Goal: Task Accomplishment & Management: Manage account settings

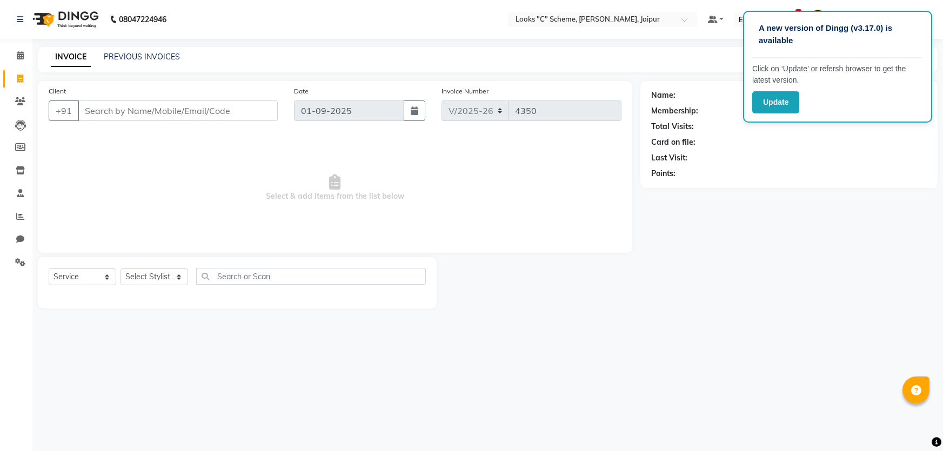
select select "4315"
select select "service"
drag, startPoint x: 11, startPoint y: 98, endPoint x: 18, endPoint y: 102, distance: 7.7
click at [12, 100] on span at bounding box center [20, 102] width 19 height 12
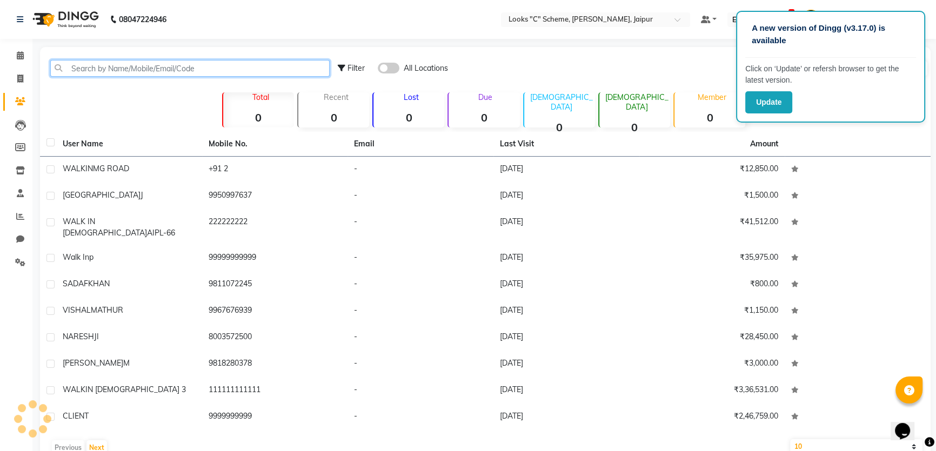
click at [165, 68] on input "text" at bounding box center [189, 68] width 279 height 17
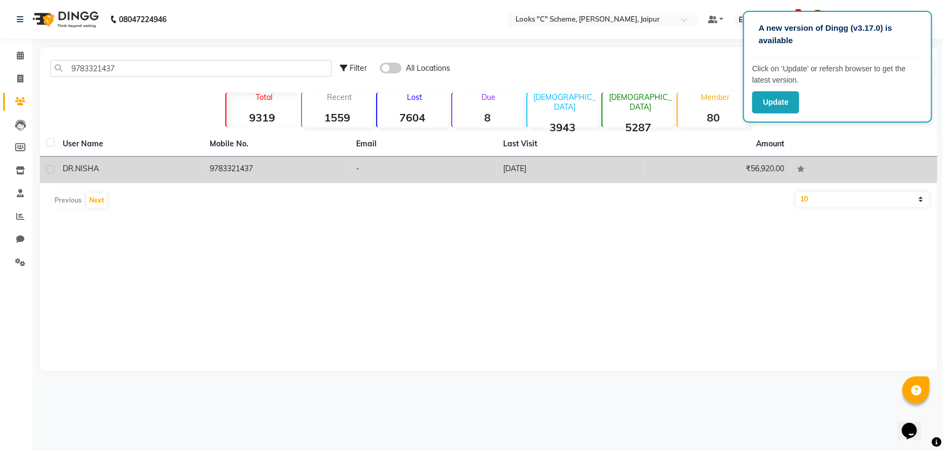
click at [373, 170] on td "-" at bounding box center [423, 170] width 147 height 26
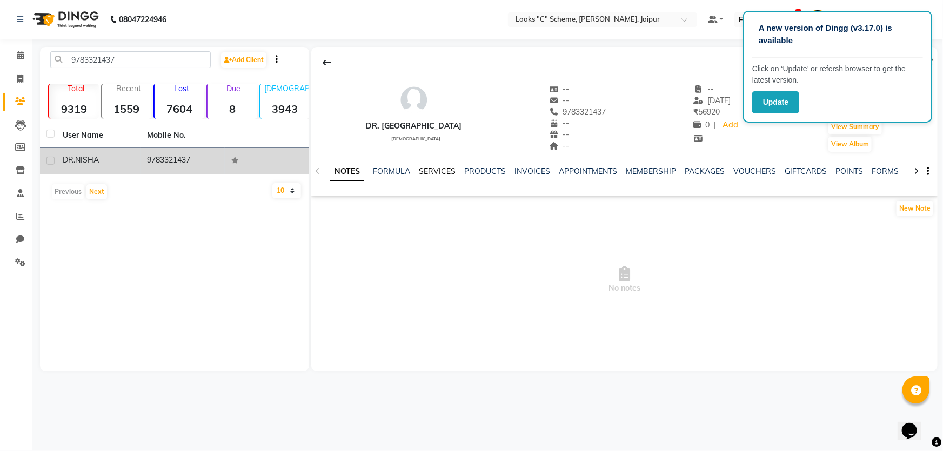
click at [448, 168] on link "SERVICES" at bounding box center [437, 171] width 37 height 10
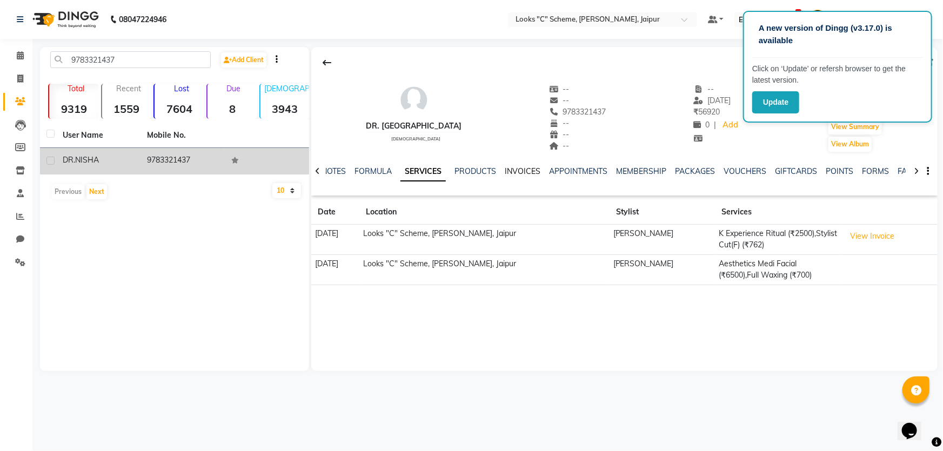
click at [518, 170] on link "INVOICES" at bounding box center [523, 171] width 36 height 10
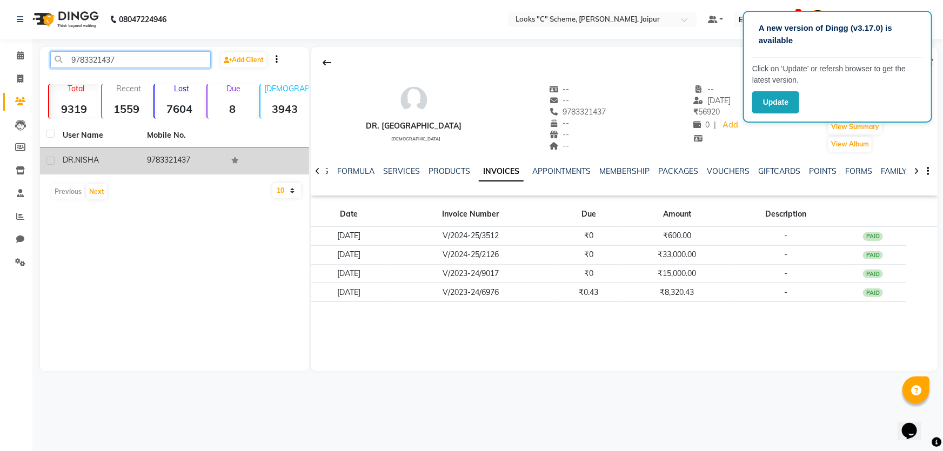
click at [178, 59] on input "9783321437" at bounding box center [130, 59] width 160 height 17
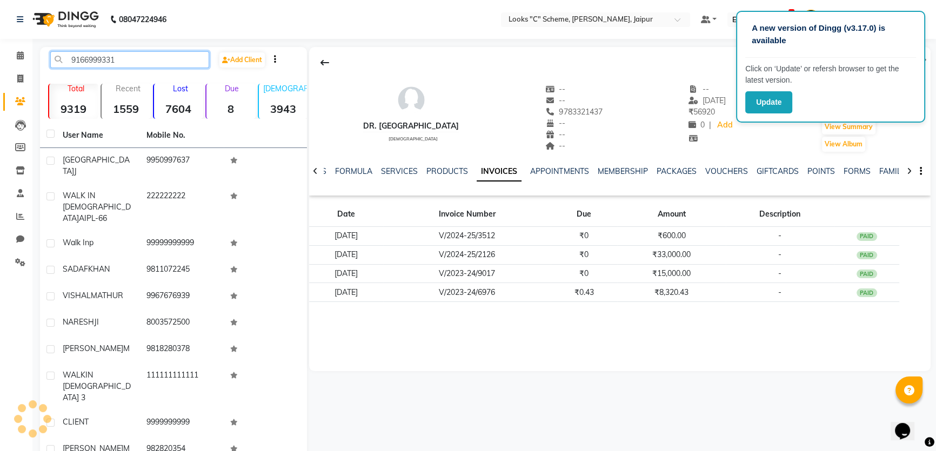
type input "9166999331"
click at [488, 408] on div "DR. NISHA [DEMOGRAPHIC_DATA] -- -- 9783321437 -- -- -- -- [DATE] ₹ 56920 0 | Ad…" at bounding box center [618, 274] width 623 height 455
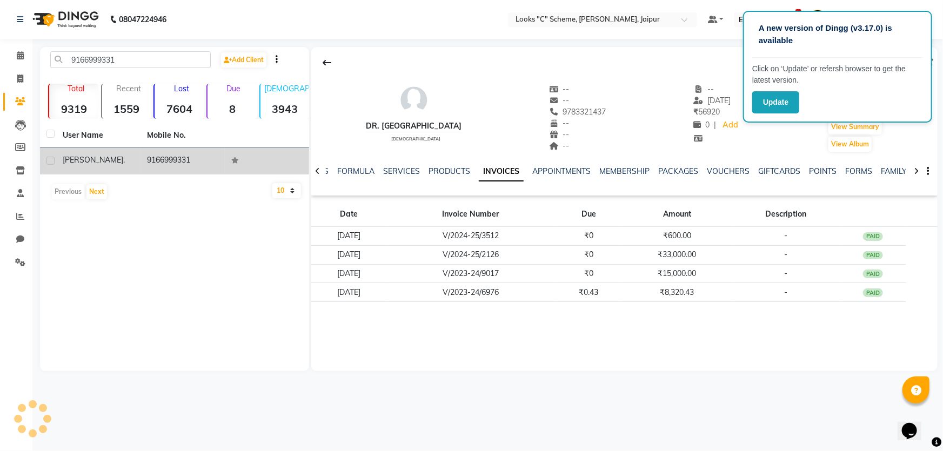
click at [166, 162] on td "9166999331" at bounding box center [182, 161] width 84 height 26
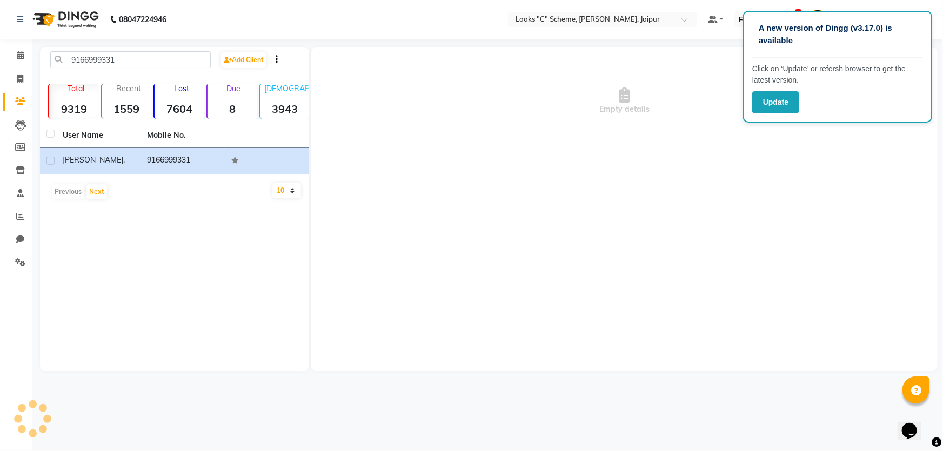
click at [786, 219] on div "Empty details" at bounding box center [624, 209] width 626 height 324
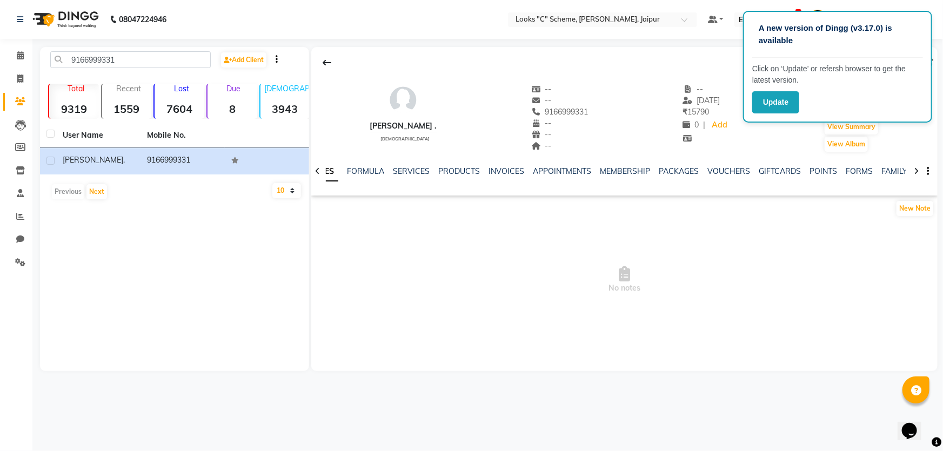
click at [500, 176] on div "INVOICES" at bounding box center [506, 171] width 36 height 11
click at [500, 167] on link "INVOICES" at bounding box center [506, 171] width 36 height 10
click at [466, 174] on link "PRODUCTS" at bounding box center [449, 171] width 42 height 10
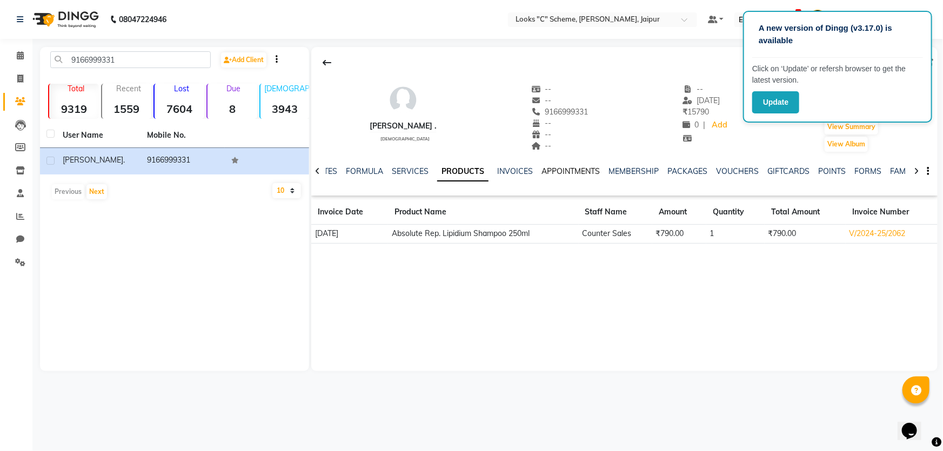
click at [577, 169] on link "APPOINTMENTS" at bounding box center [570, 171] width 58 height 10
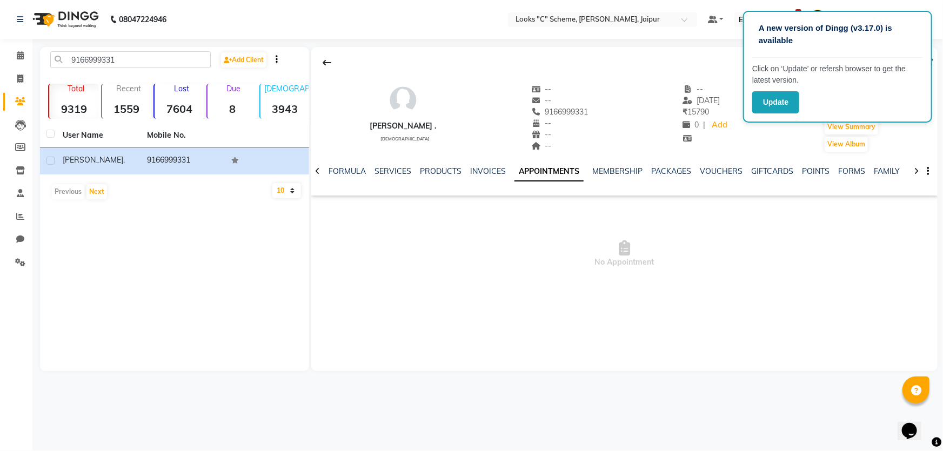
click at [503, 176] on ul "NOTES FORMULA SERVICES PRODUCTS INVOICES APPOINTMENTS MEMBERSHIP PACKAGES VOUCH…" at bounding box center [638, 171] width 687 height 11
click at [499, 173] on link "INVOICES" at bounding box center [488, 171] width 36 height 10
click at [404, 169] on link "SERVICES" at bounding box center [401, 171] width 37 height 10
drag, startPoint x: 529, startPoint y: 165, endPoint x: 522, endPoint y: 178, distance: 14.5
click at [522, 178] on div "NOTES FORMULA SERVICES PRODUCTS INVOICES APPOINTMENTS MEMBERSHIP PACKAGES VOUCH…" at bounding box center [624, 171] width 626 height 37
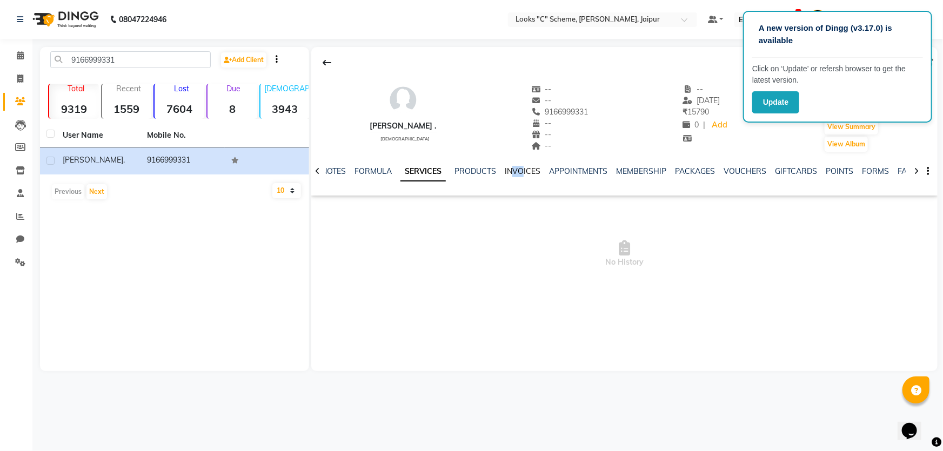
click at [522, 173] on link "INVOICES" at bounding box center [523, 171] width 36 height 10
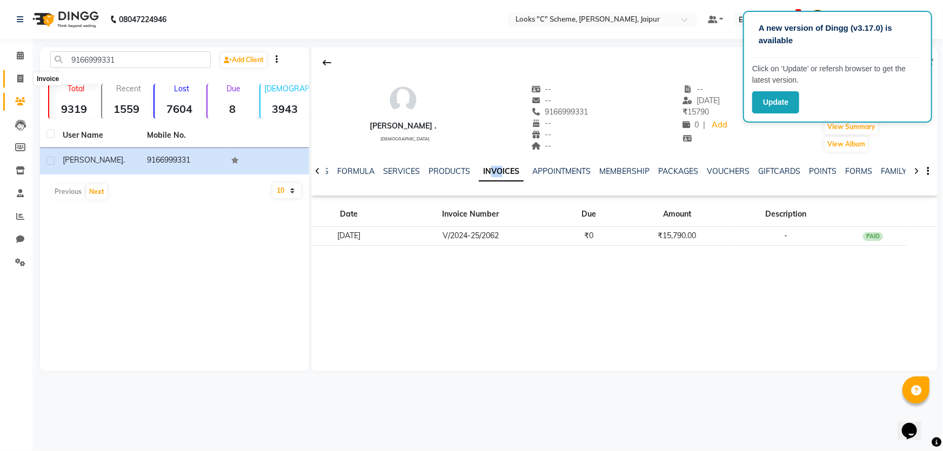
click at [24, 83] on span at bounding box center [20, 79] width 19 height 12
select select "service"
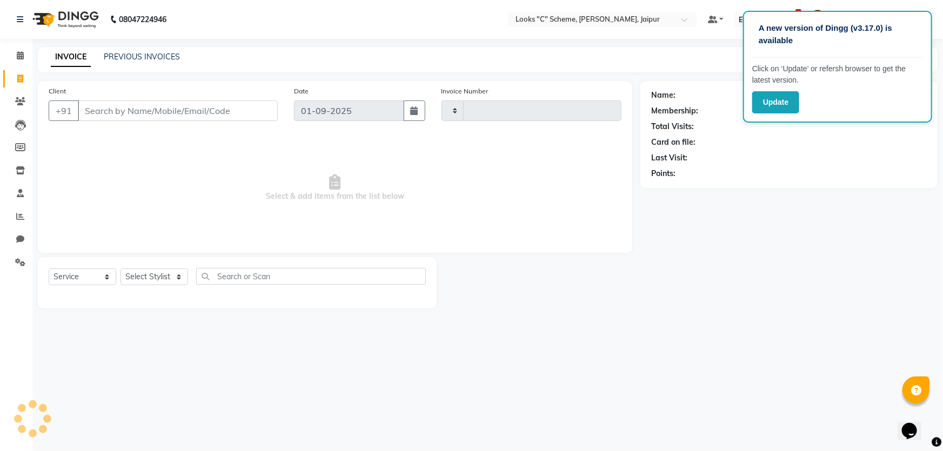
type input "4350"
select select "4315"
click at [98, 105] on input "Client" at bounding box center [178, 110] width 200 height 21
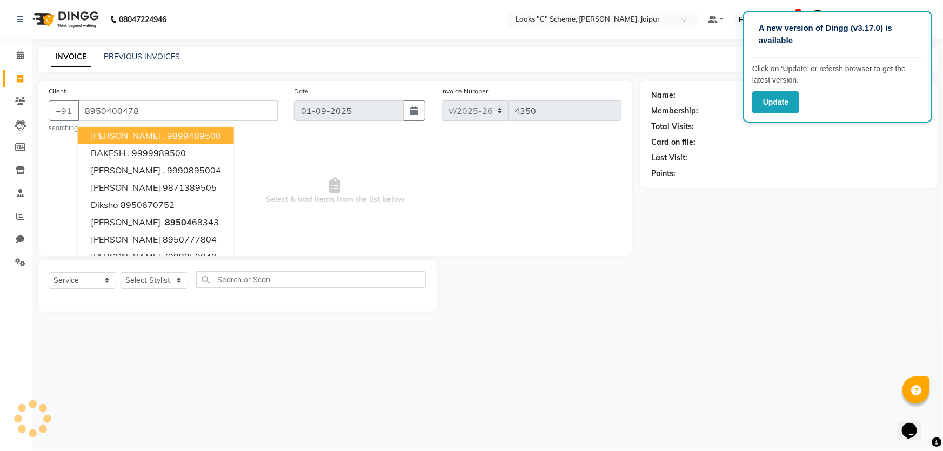
type input "8950400478"
select select "1: Object"
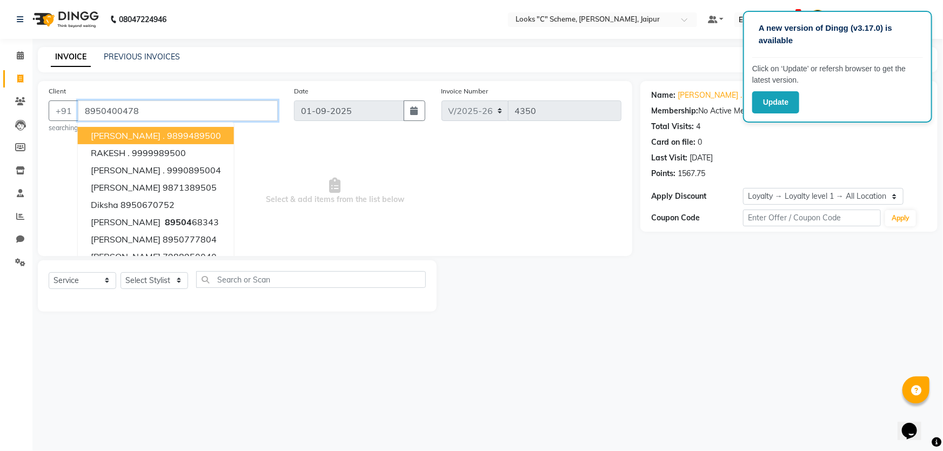
drag, startPoint x: 79, startPoint y: 109, endPoint x: 327, endPoint y: 91, distance: 248.6
click at [327, 91] on div "Client [PHONE_NUMBER] [PERSON_NAME] . 9899489500 RAKESH . 9999989500 [PERSON_NA…" at bounding box center [335, 109] width 589 height 48
click at [18, 96] on span at bounding box center [20, 102] width 19 height 12
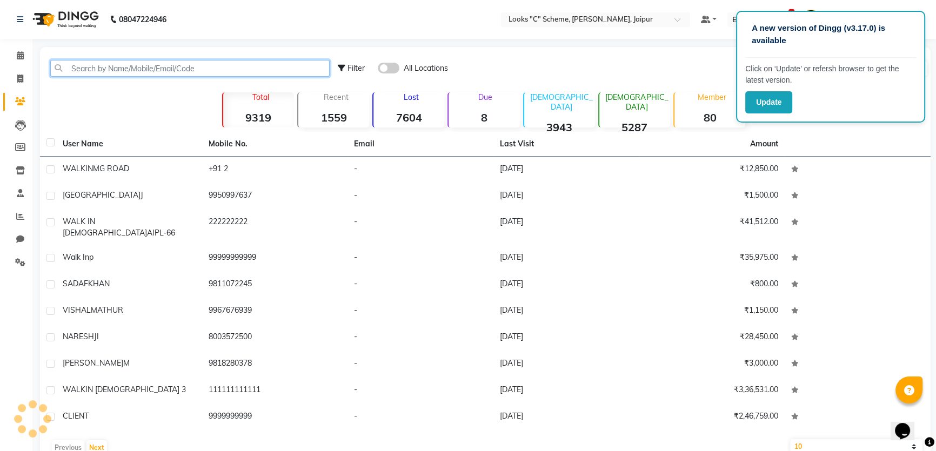
click at [124, 73] on input "text" at bounding box center [189, 68] width 279 height 17
paste input "8950400478"
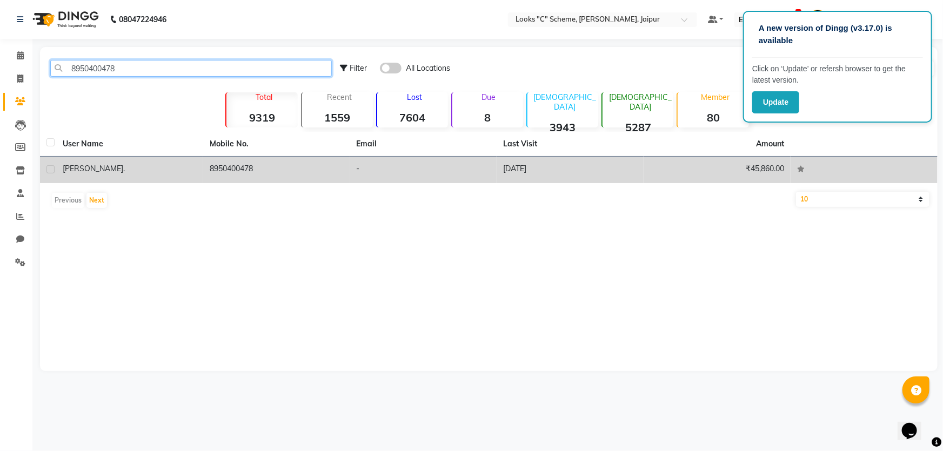
type input "8950400478"
click at [198, 166] on td "[PERSON_NAME] ." at bounding box center [129, 170] width 147 height 26
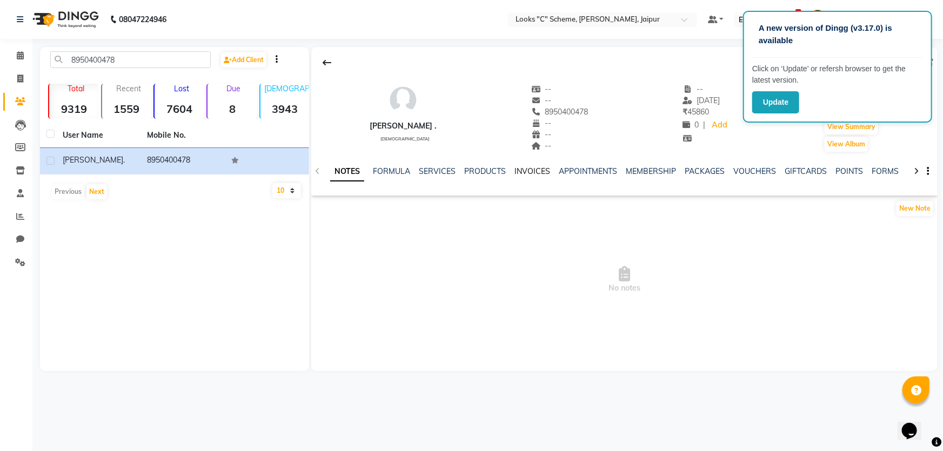
click at [523, 169] on link "INVOICES" at bounding box center [532, 171] width 36 height 10
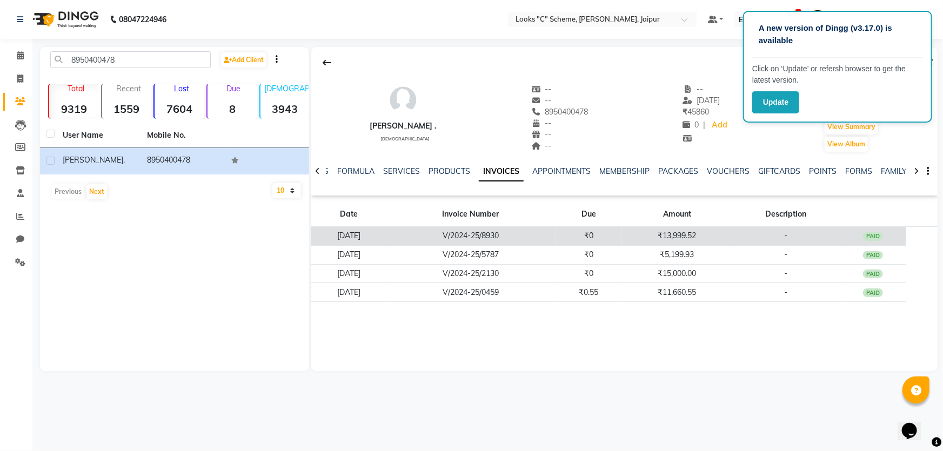
click at [580, 237] on td "₹0" at bounding box center [588, 236] width 67 height 19
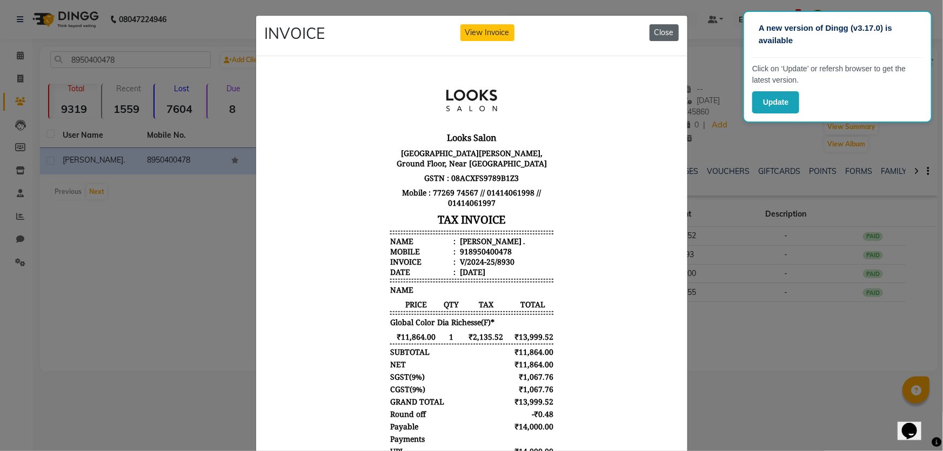
click at [661, 35] on button "Close" at bounding box center [663, 32] width 29 height 17
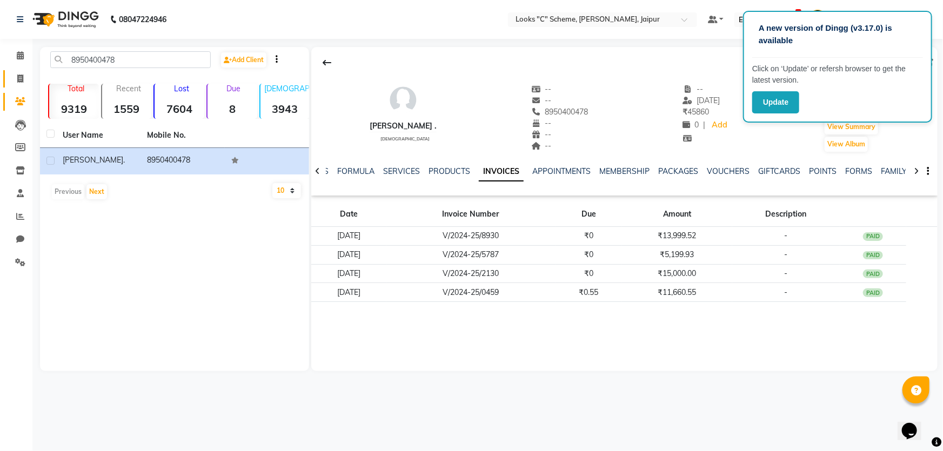
click at [24, 71] on link "Invoice" at bounding box center [16, 79] width 26 height 18
select select "service"
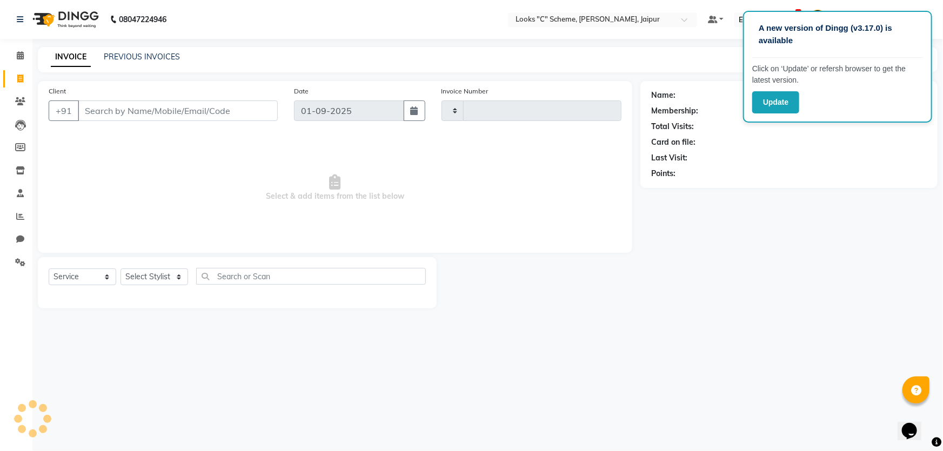
type input "4350"
select select "4315"
click at [154, 108] on input "Client" at bounding box center [178, 110] width 200 height 21
click at [22, 102] on icon at bounding box center [20, 101] width 10 height 8
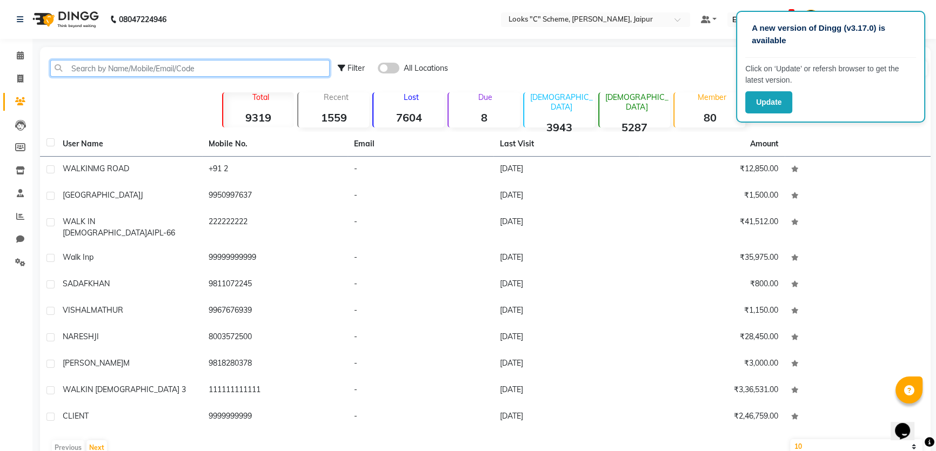
click at [172, 65] on input "text" at bounding box center [189, 68] width 279 height 17
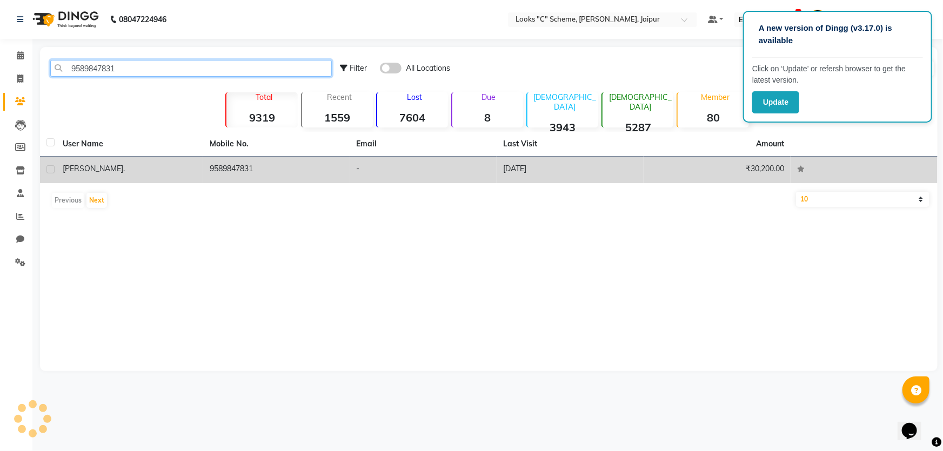
type input "9589847831"
click at [194, 173] on div "[PERSON_NAME] ." at bounding box center [130, 168] width 134 height 11
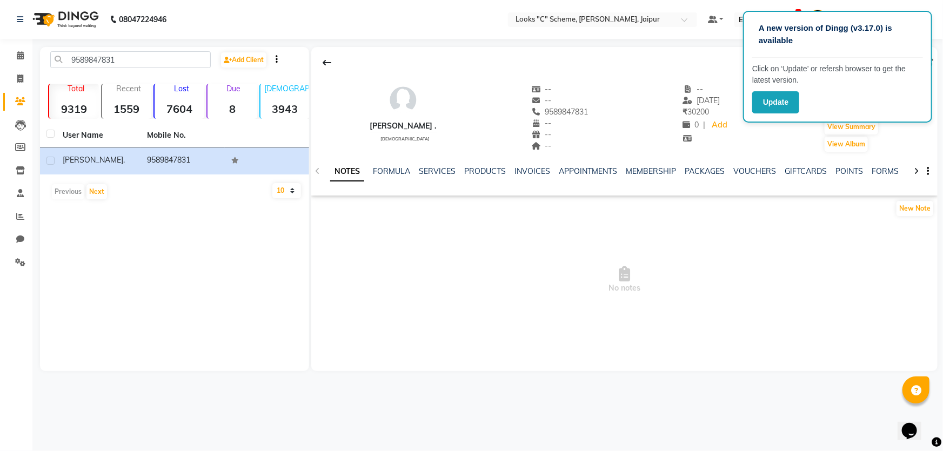
click at [539, 179] on div "NOTES FORMULA SERVICES PRODUCTS INVOICES APPOINTMENTS MEMBERSHIP PACKAGES VOUCH…" at bounding box center [611, 176] width 562 height 20
click at [535, 175] on link "INVOICES" at bounding box center [532, 171] width 36 height 10
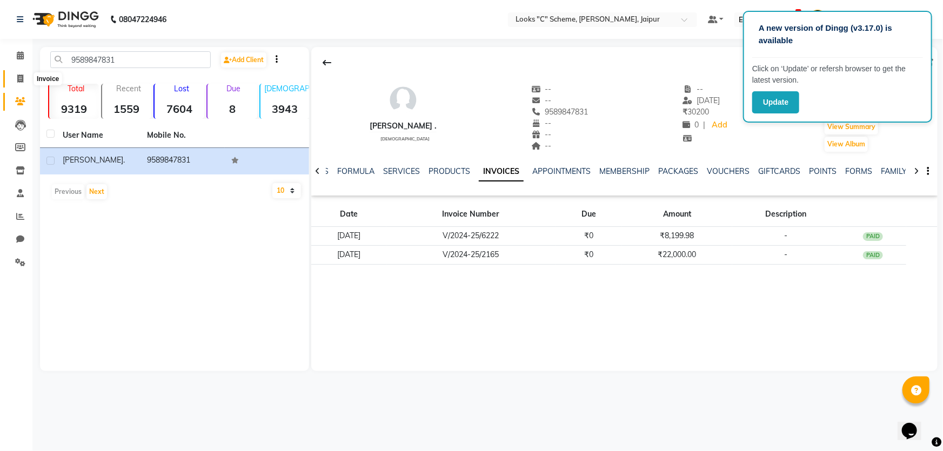
click at [22, 73] on span at bounding box center [20, 79] width 19 height 12
select select "service"
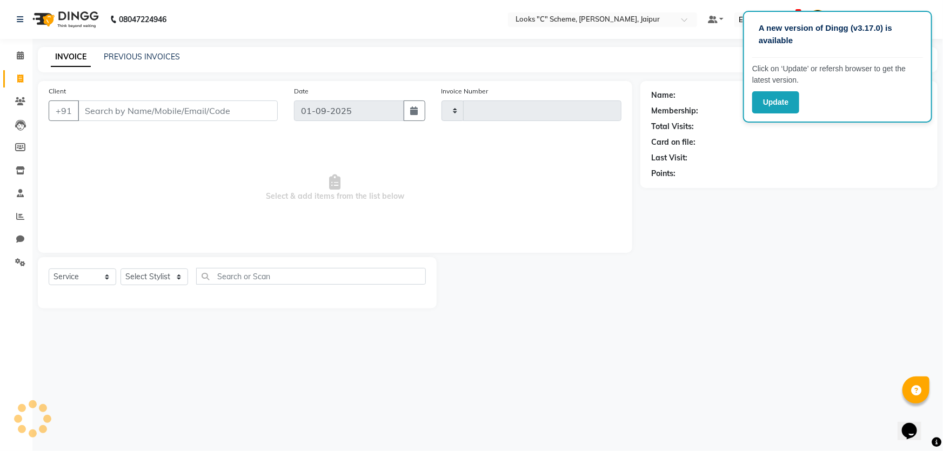
type input "4350"
select select "4315"
click at [13, 92] on li "Clients" at bounding box center [16, 101] width 32 height 23
click at [15, 103] on icon at bounding box center [20, 101] width 10 height 8
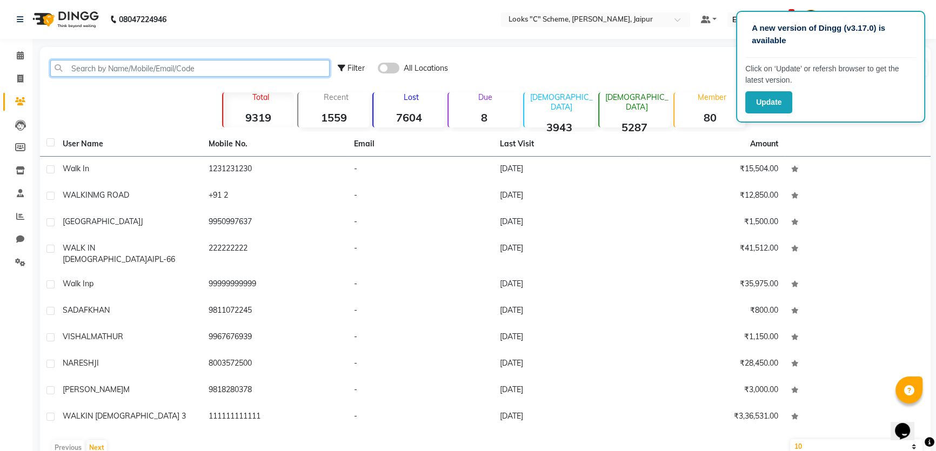
click at [107, 66] on input "text" at bounding box center [189, 68] width 279 height 17
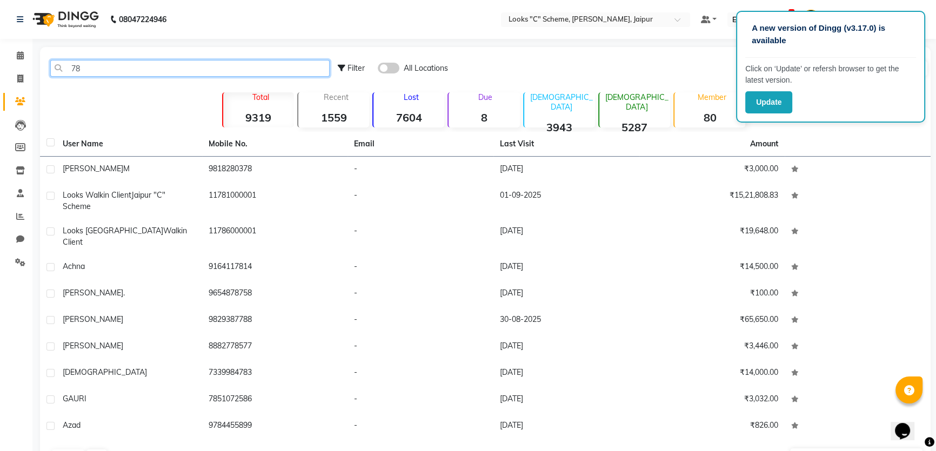
type input "7"
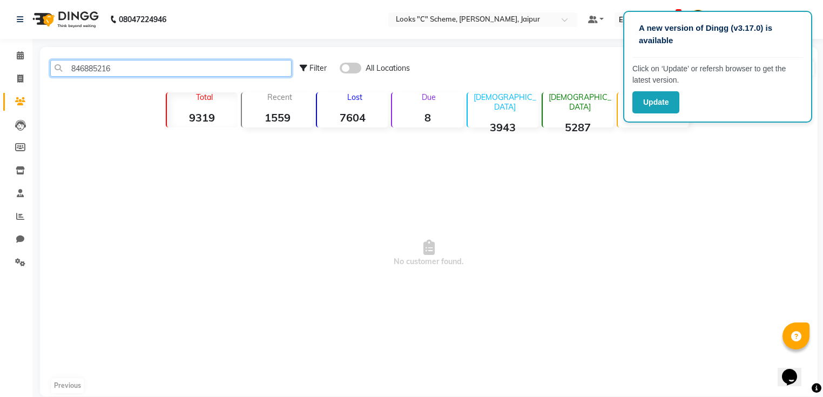
click at [90, 69] on input "846885216" at bounding box center [170, 68] width 241 height 17
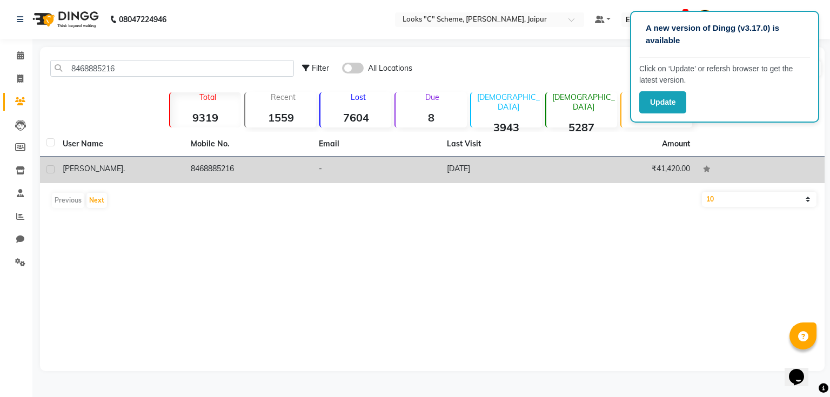
click at [214, 160] on td "8468885216" at bounding box center [248, 170] width 128 height 26
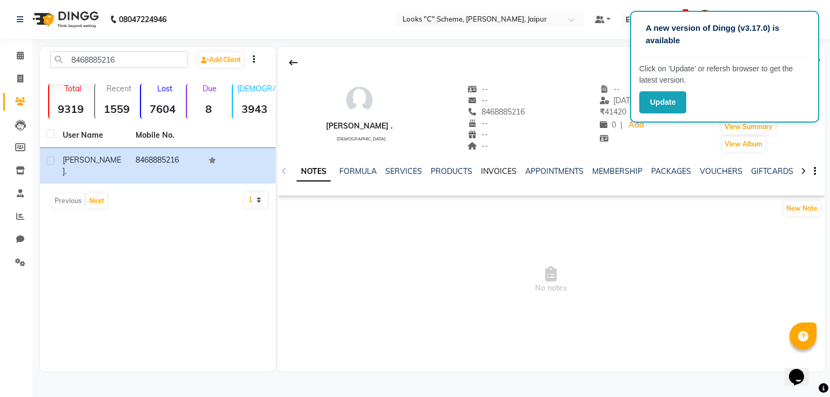
click at [485, 170] on link "INVOICES" at bounding box center [499, 171] width 36 height 10
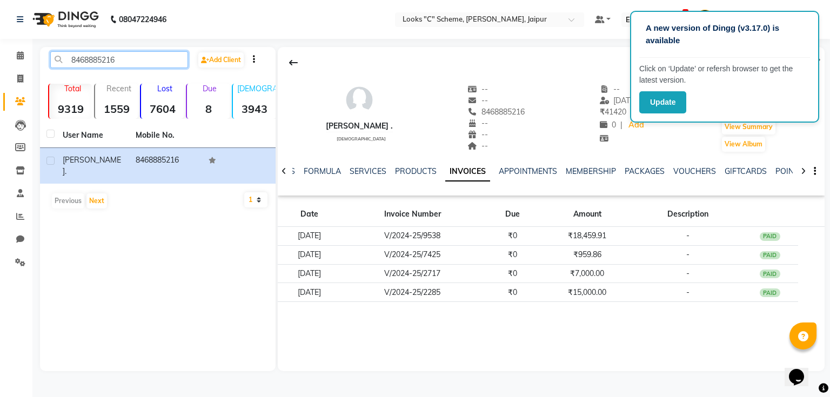
drag, startPoint x: 116, startPoint y: 65, endPoint x: 127, endPoint y: 68, distance: 12.3
click at [118, 65] on input "8468885216" at bounding box center [119, 59] width 138 height 17
type input "8"
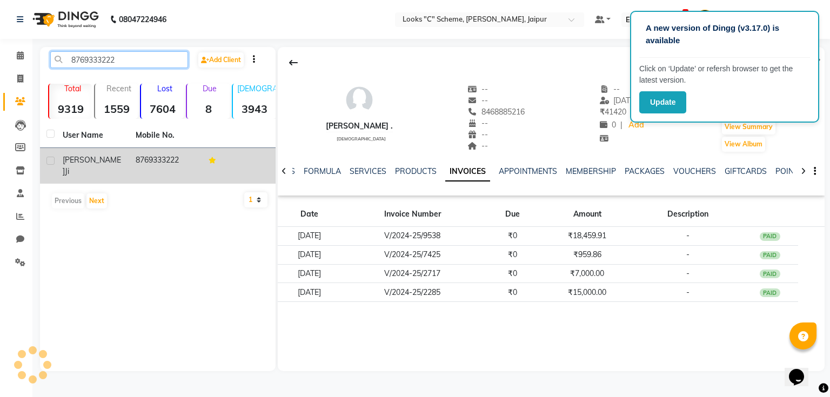
type input "8769333222"
click at [149, 157] on td "8769333222" at bounding box center [165, 166] width 73 height 36
